Goal: Task Accomplishment & Management: Manage account settings

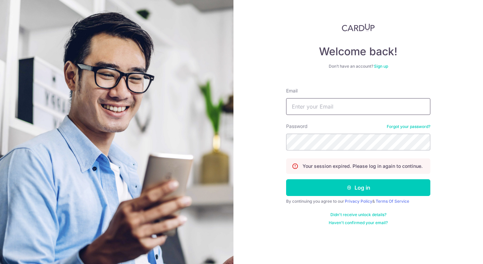
click at [352, 99] on input "Email" at bounding box center [358, 106] width 144 height 17
type input "[PERSON_NAME][EMAIL_ADDRESS][DOMAIN_NAME]"
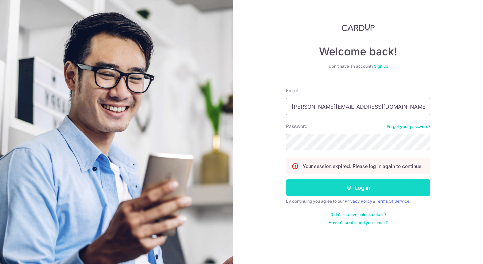
click at [350, 186] on icon "submit" at bounding box center [349, 187] width 5 height 5
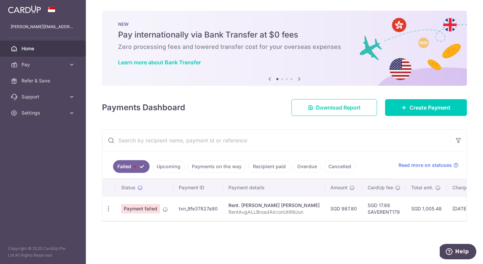
click at [227, 166] on link "Payments on the way" at bounding box center [217, 166] width 58 height 13
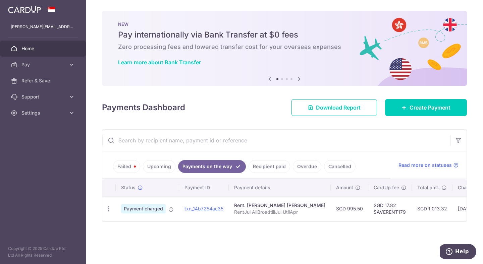
click at [134, 168] on link "Failed" at bounding box center [126, 166] width 27 height 13
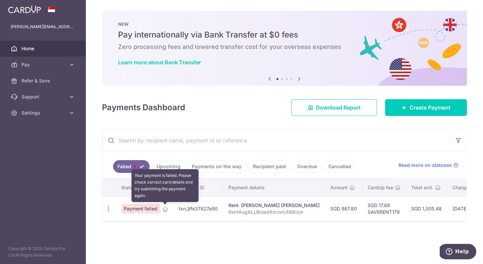
click at [165, 209] on icon at bounding box center [165, 209] width 5 height 5
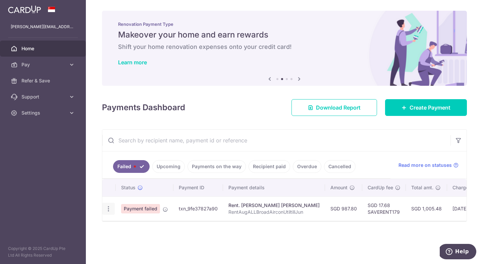
click at [105, 206] on icon "button" at bounding box center [108, 209] width 7 height 7
click at [123, 223] on link "Update payment" at bounding box center [138, 227] width 70 height 16
radio input "true"
type input "987.80"
type input "RentAugALLBroadAirconUtiltillJun"
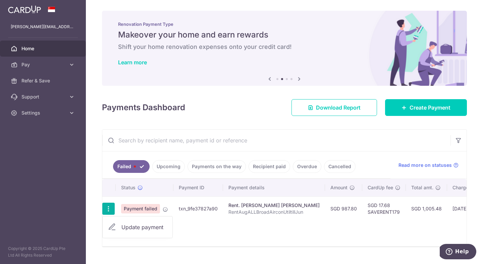
type input "SAVERENT179"
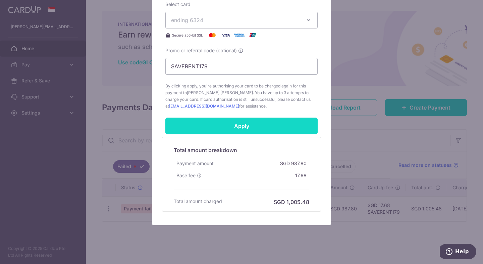
scroll to position [279, 0]
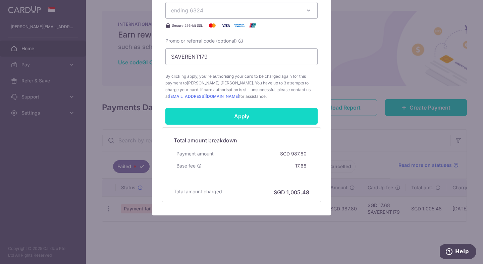
click at [223, 120] on input "Apply" at bounding box center [241, 116] width 152 height 17
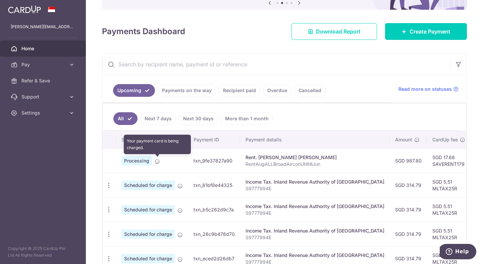
click at [157, 162] on icon at bounding box center [157, 161] width 5 height 5
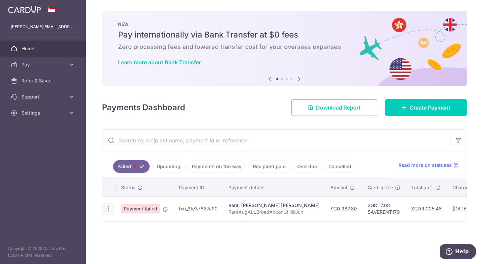
click at [110, 209] on icon "button" at bounding box center [108, 209] width 7 height 7
click at [122, 227] on span "Update payment" at bounding box center [144, 228] width 46 height 8
radio input "true"
type input "987.80"
type input "RentAugALLBroadAirconUtiltillJun"
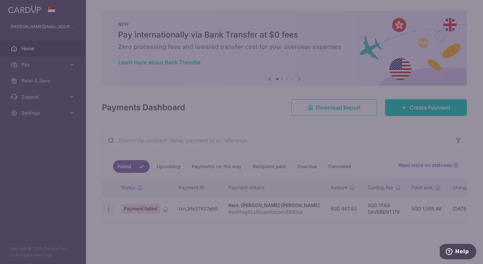
type input "SAVERENT179"
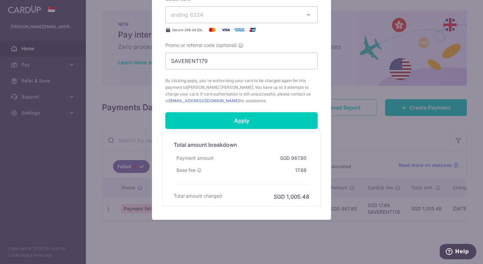
scroll to position [279, 0]
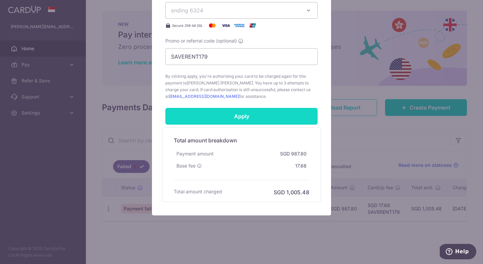
click at [241, 115] on input "Apply" at bounding box center [241, 116] width 152 height 17
